Goal: Obtain resource: Download file/media

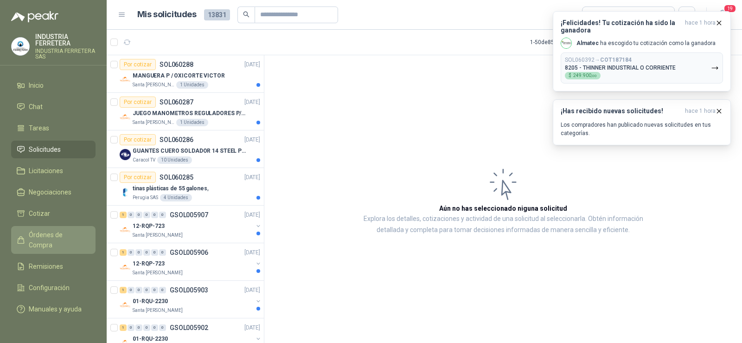
click at [61, 233] on span "Órdenes de Compra" at bounding box center [58, 240] width 58 height 20
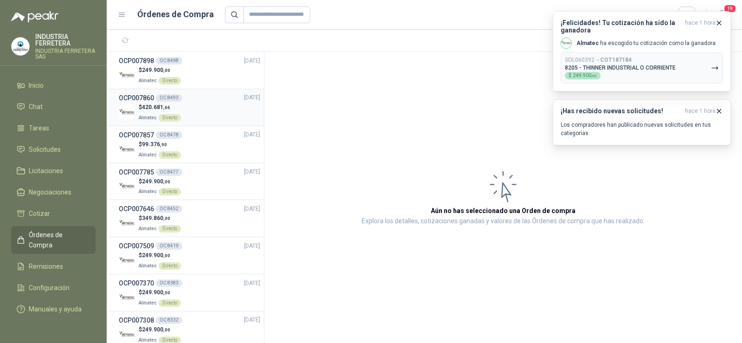
click at [183, 105] on div "$ 420.681 ,66 Almatec Directo" at bounding box center [189, 112] width 141 height 19
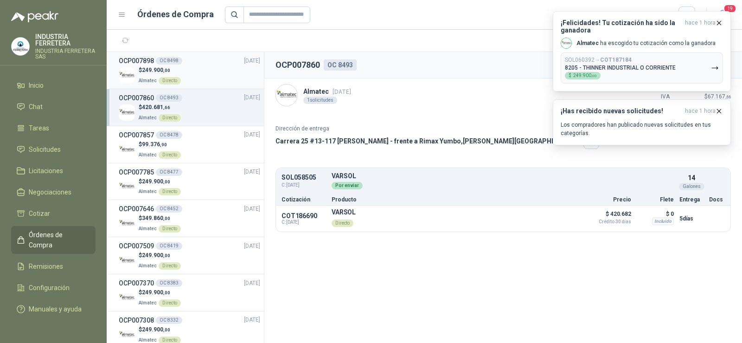
click at [155, 69] on span "249.900 ,00" at bounding box center [156, 70] width 28 height 6
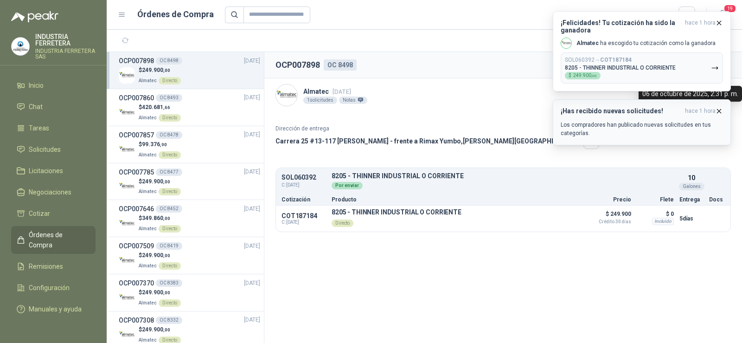
click at [719, 110] on icon "button" at bounding box center [719, 111] width 4 height 4
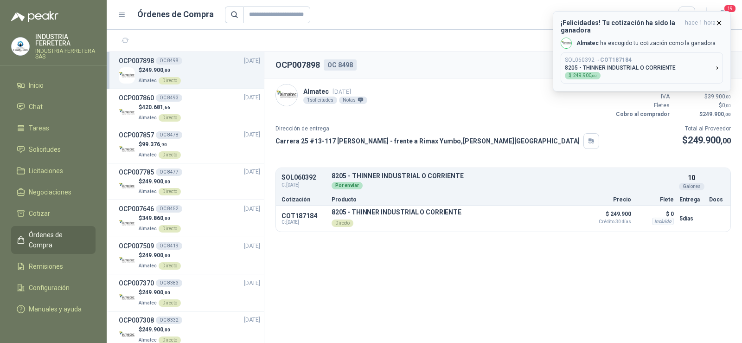
click at [719, 21] on icon "button" at bounding box center [719, 23] width 8 height 8
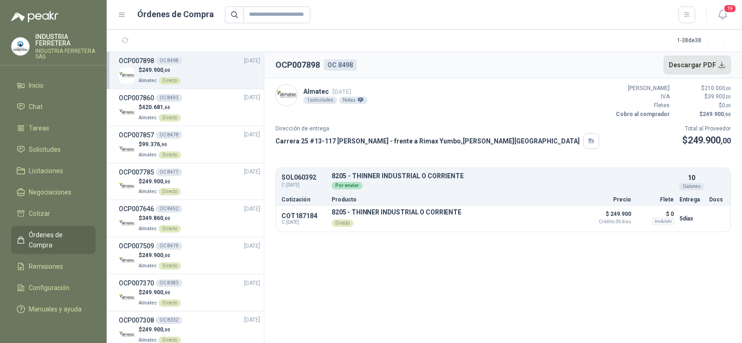
click at [686, 61] on button "Descargar PDF" at bounding box center [698, 65] width 68 height 19
